Goal: Information Seeking & Learning: Learn about a topic

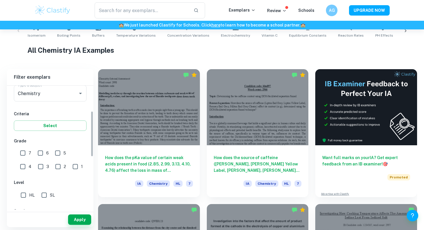
scroll to position [96, 0]
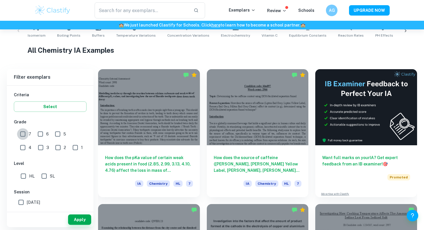
click at [22, 132] on input "7" at bounding box center [23, 134] width 12 height 12
checkbox input "true"
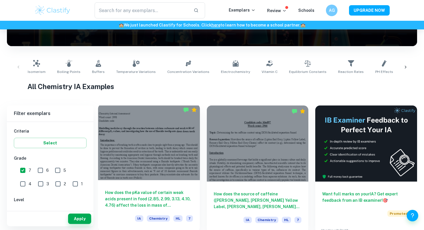
scroll to position [90, 0]
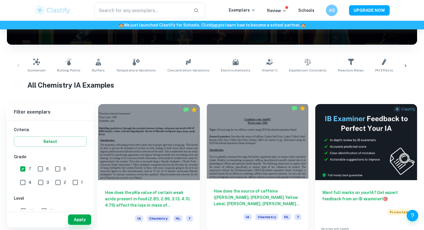
click at [234, 187] on div "How does the source of caffeine ([PERSON_NAME], [PERSON_NAME] Yellow Label, [PE…" at bounding box center [258, 205] width 102 height 52
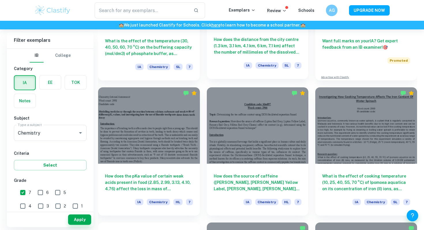
scroll to position [243, 0]
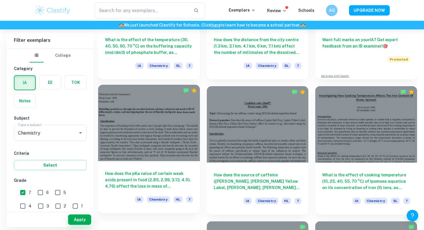
click at [172, 178] on h6 "How does the pKa value of certain weak acids present in food (2.85, 2.99, 3.13,…" at bounding box center [149, 180] width 88 height 19
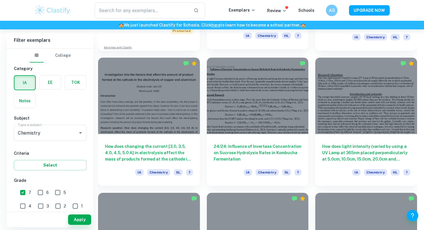
scroll to position [689, 0]
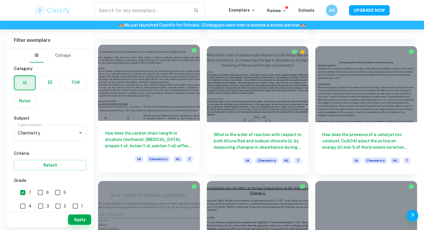
click at [165, 131] on h6 "How does the carbon chain length in alcohols (methanol, [MEDICAL_DATA], propan-…" at bounding box center [149, 139] width 88 height 19
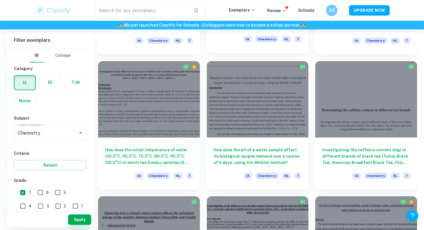
scroll to position [1351, 0]
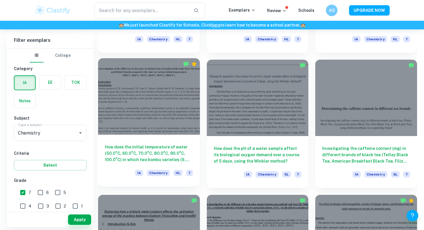
click at [155, 154] on h6 "How does the initial temperature of water (50.0°C, 60.0°C, 70.0°C, 80.0°C, 90.0…" at bounding box center [149, 153] width 88 height 19
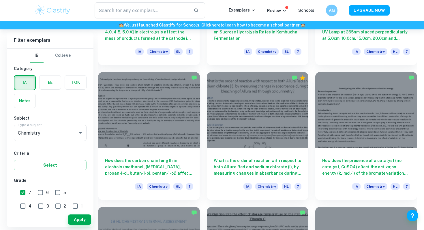
scroll to position [499, 0]
